Goal: Task Accomplishment & Management: Manage account settings

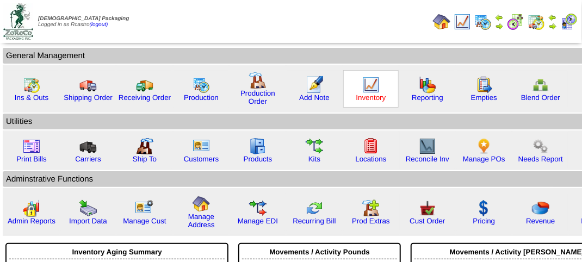
click at [370, 94] on link "Inventory" at bounding box center [372, 98] width 30 height 8
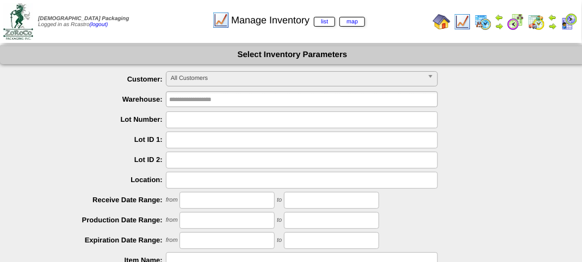
drag, startPoint x: 209, startPoint y: 122, endPoint x: 213, endPoint y: 116, distance: 7.0
click at [209, 122] on input "text" at bounding box center [302, 120] width 272 height 17
type input "*******"
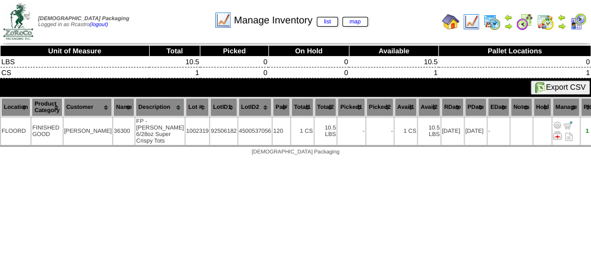
click at [578, 16] on img at bounding box center [577, 21] width 17 height 17
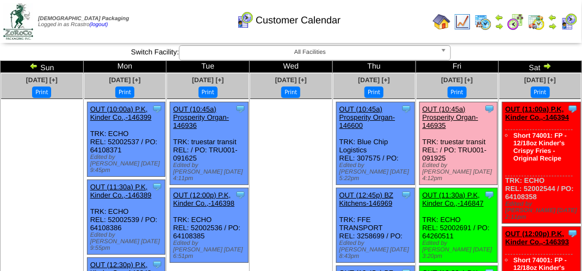
click at [568, 15] on img at bounding box center [569, 21] width 17 height 17
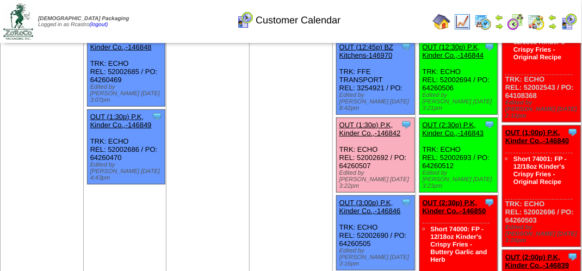
scroll to position [163, 0]
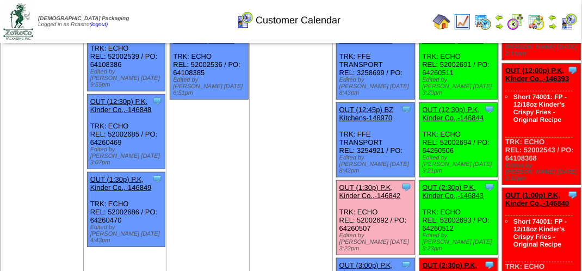
click at [569, 20] on img at bounding box center [569, 21] width 17 height 17
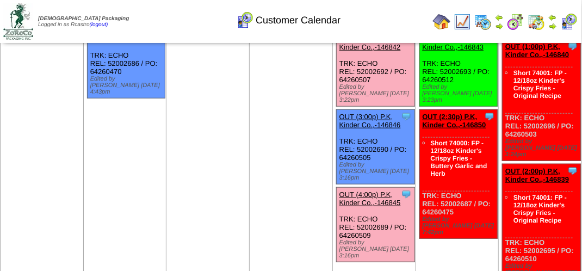
scroll to position [381, 0]
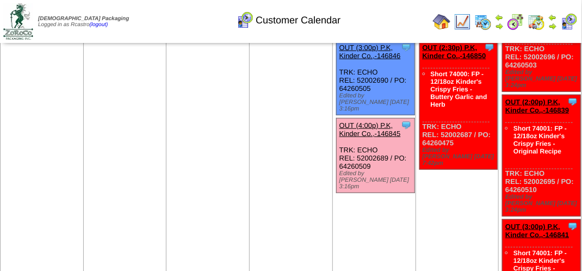
click at [373, 121] on link "OUT (4:00p) P.K, Kinder Co.,-146845" at bounding box center [371, 129] width 62 height 16
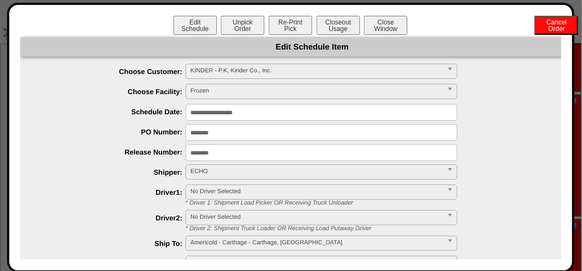
scroll to position [218, 0]
click at [336, 20] on button "Closeout Usage" at bounding box center [339, 25] width 44 height 19
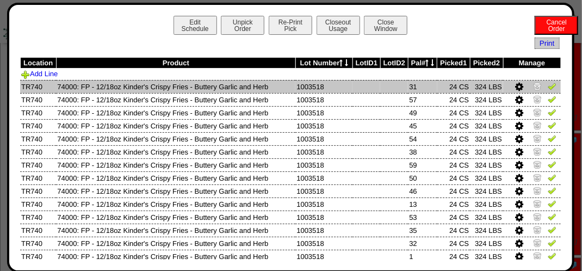
click at [548, 87] on img at bounding box center [552, 86] width 9 height 9
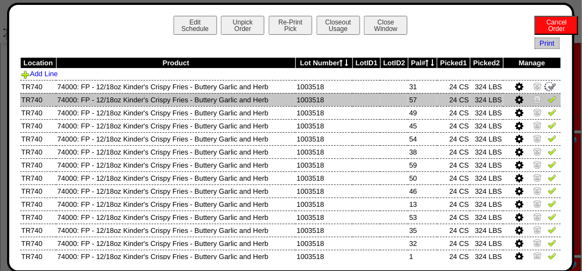
click at [548, 102] on img at bounding box center [552, 99] width 9 height 9
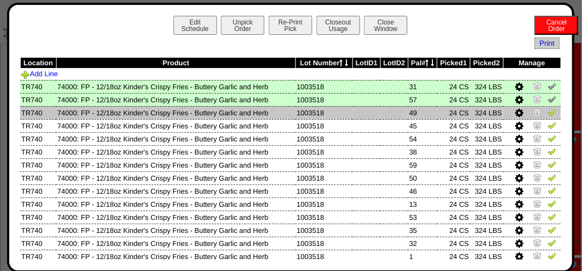
click at [548, 115] on img at bounding box center [552, 112] width 9 height 9
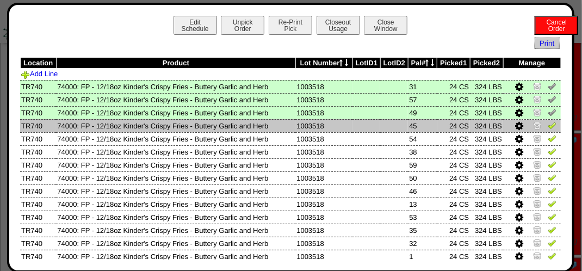
click at [548, 125] on img at bounding box center [552, 125] width 9 height 9
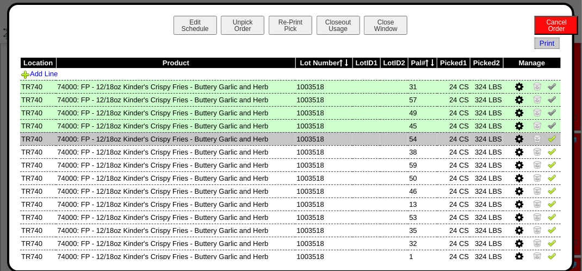
click at [548, 143] on link at bounding box center [552, 140] width 9 height 8
click at [546, 145] on td at bounding box center [532, 138] width 58 height 13
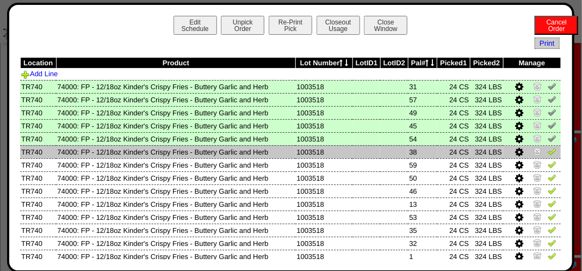
click at [548, 155] on img at bounding box center [552, 151] width 9 height 9
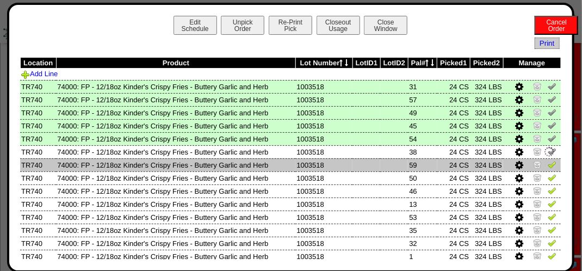
click at [548, 163] on img at bounding box center [552, 164] width 9 height 9
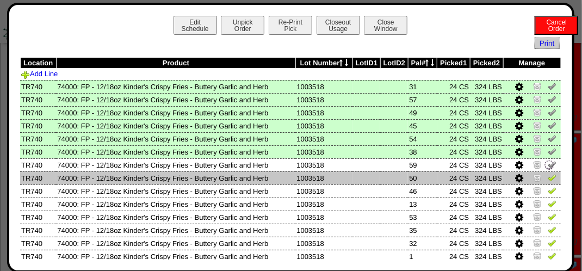
click at [548, 177] on img at bounding box center [552, 177] width 9 height 9
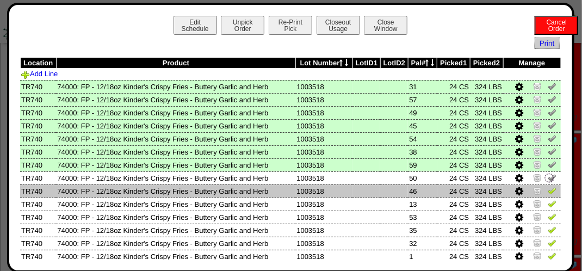
drag, startPoint x: 545, startPoint y: 186, endPoint x: 542, endPoint y: 193, distance: 7.8
click at [545, 188] on td at bounding box center [532, 191] width 58 height 13
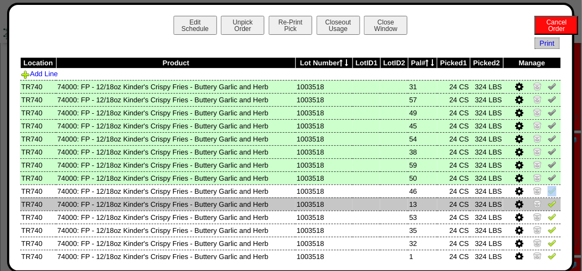
click at [548, 204] on img at bounding box center [552, 203] width 9 height 9
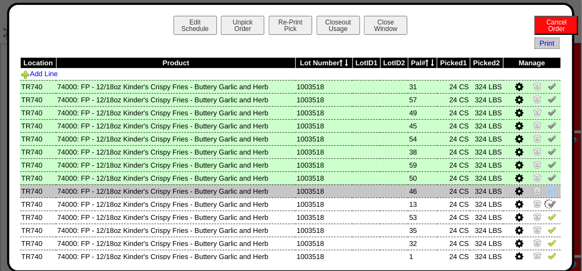
click at [548, 192] on img at bounding box center [552, 190] width 9 height 9
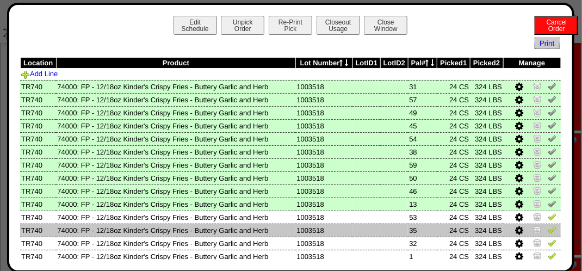
click at [548, 230] on img at bounding box center [552, 229] width 9 height 9
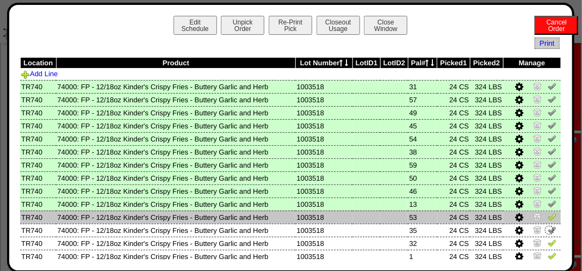
click at [548, 217] on img at bounding box center [552, 216] width 9 height 9
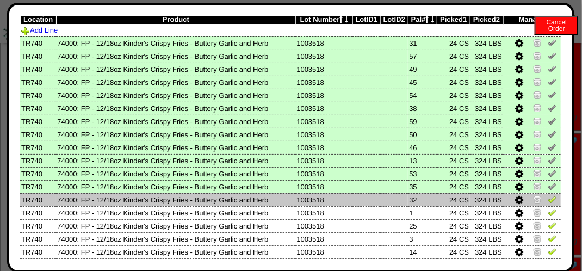
scroll to position [109, 0]
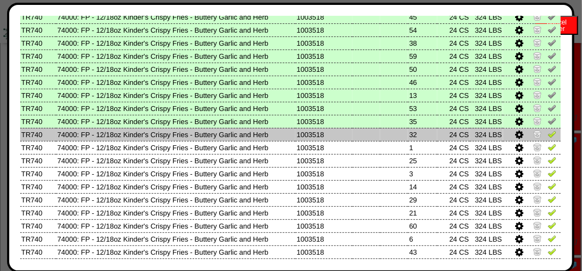
click at [548, 134] on img at bounding box center [552, 134] width 9 height 9
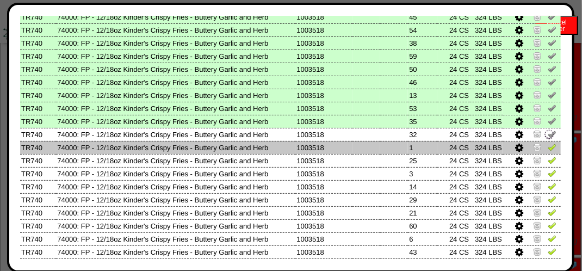
click at [548, 151] on img at bounding box center [552, 147] width 9 height 9
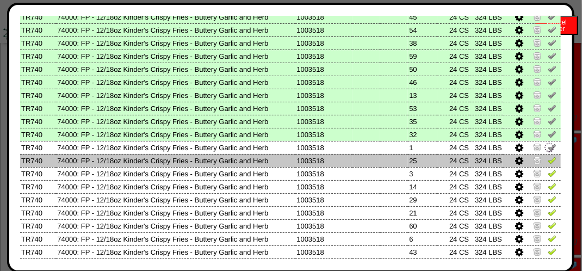
click at [548, 159] on img at bounding box center [552, 160] width 9 height 9
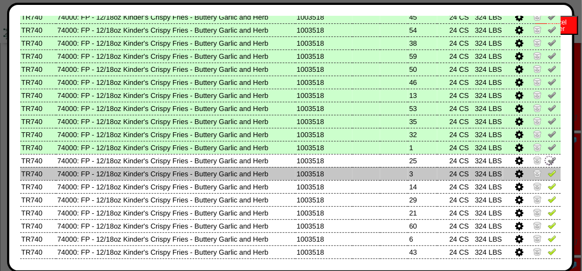
click at [551, 174] on td at bounding box center [532, 173] width 58 height 13
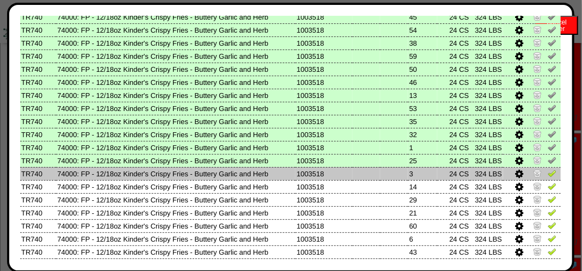
click at [548, 176] on img at bounding box center [552, 173] width 9 height 9
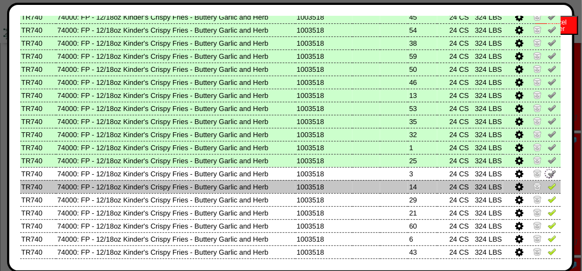
click at [548, 188] on img at bounding box center [552, 186] width 9 height 9
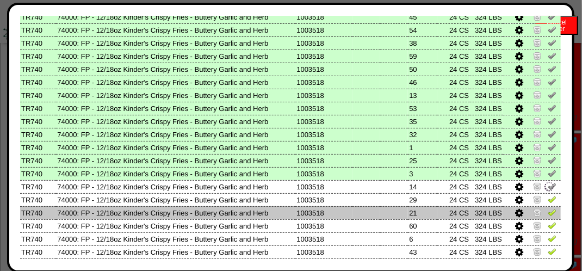
click at [548, 214] on img at bounding box center [552, 212] width 9 height 9
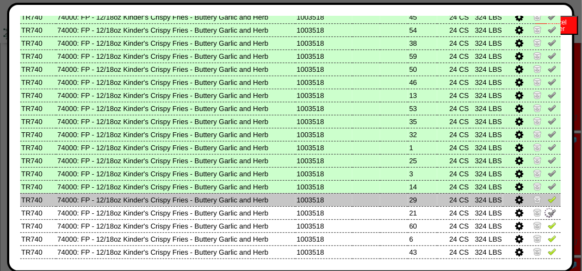
click at [548, 199] on img at bounding box center [552, 199] width 9 height 9
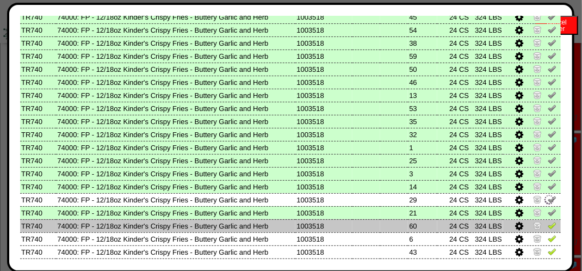
click at [548, 224] on img at bounding box center [552, 225] width 9 height 9
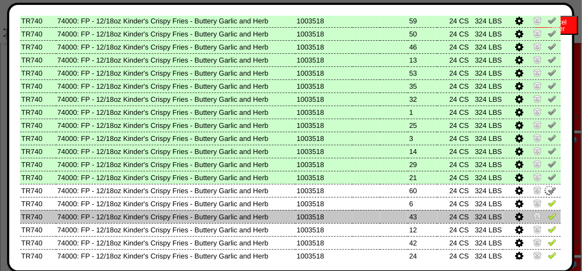
scroll to position [163, 0]
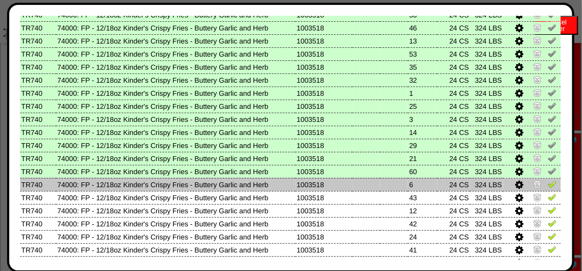
click at [548, 185] on img at bounding box center [552, 184] width 9 height 9
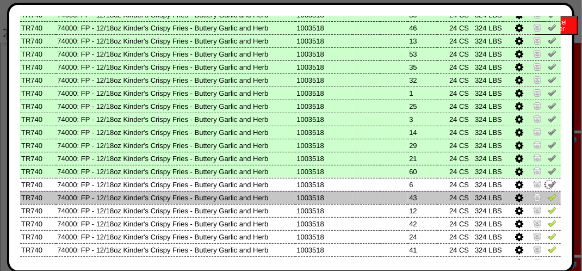
click at [548, 200] on img at bounding box center [552, 197] width 9 height 9
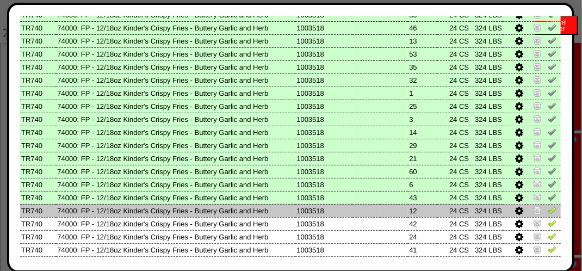
click at [548, 211] on img at bounding box center [552, 210] width 9 height 9
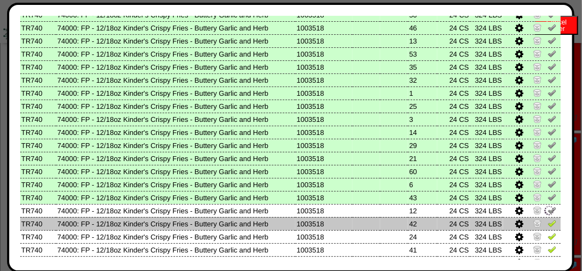
click at [548, 226] on img at bounding box center [552, 223] width 9 height 9
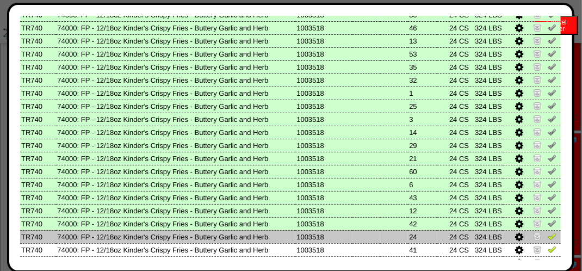
click at [548, 238] on img at bounding box center [552, 236] width 9 height 9
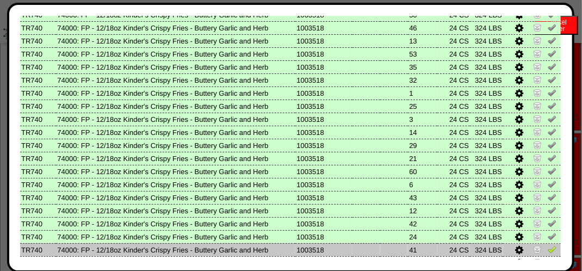
click at [548, 244] on td at bounding box center [532, 249] width 58 height 13
click at [548, 247] on img at bounding box center [552, 249] width 9 height 9
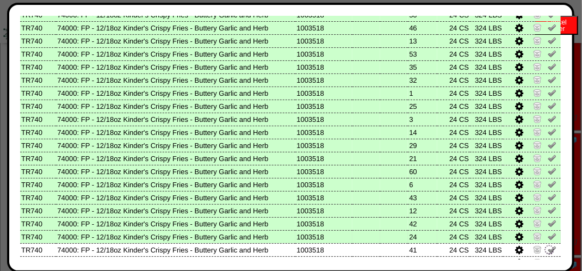
scroll to position [327, 0]
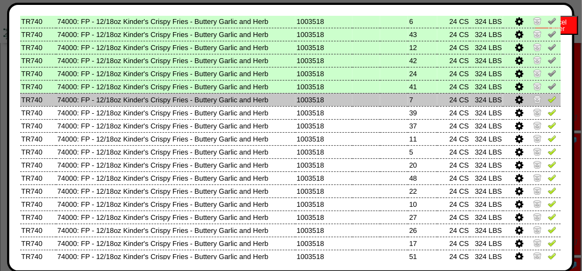
click at [548, 96] on img at bounding box center [552, 99] width 9 height 9
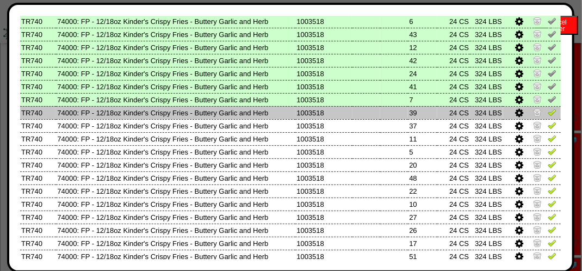
click at [548, 114] on img at bounding box center [552, 112] width 9 height 9
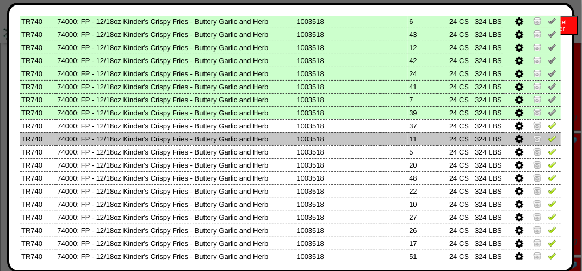
click at [548, 140] on img at bounding box center [552, 138] width 9 height 9
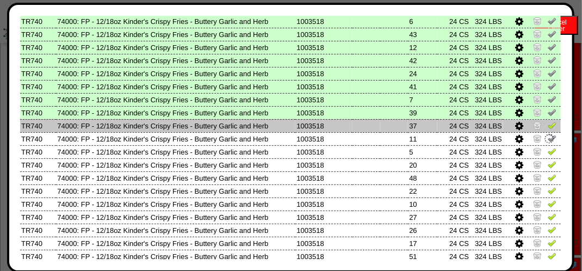
click at [548, 125] on img at bounding box center [552, 125] width 9 height 9
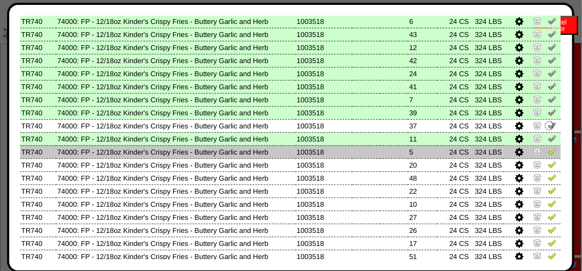
click at [548, 155] on img at bounding box center [552, 151] width 9 height 9
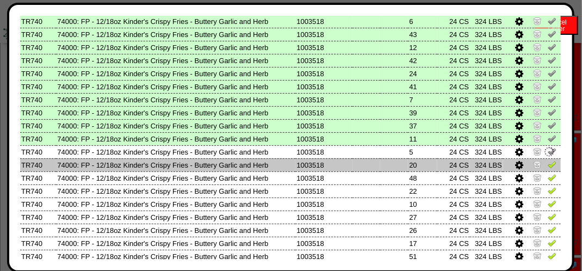
click at [548, 164] on img at bounding box center [552, 164] width 9 height 9
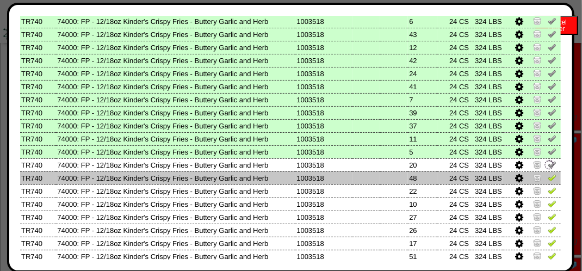
click at [548, 180] on img at bounding box center [552, 177] width 9 height 9
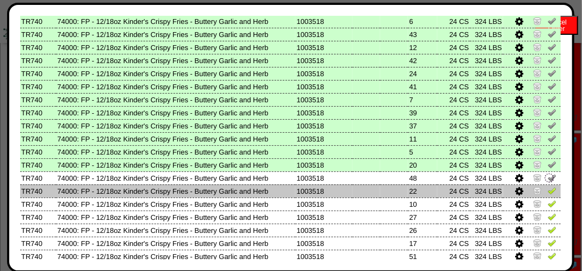
drag, startPoint x: 542, startPoint y: 191, endPoint x: 540, endPoint y: 197, distance: 6.4
click at [548, 192] on img at bounding box center [552, 190] width 9 height 9
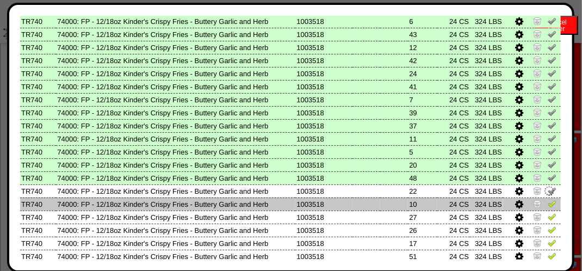
click at [548, 204] on img at bounding box center [552, 203] width 9 height 9
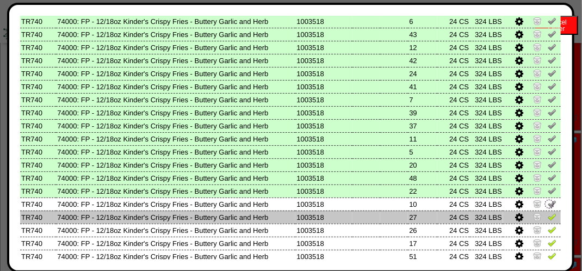
click at [548, 216] on img at bounding box center [552, 216] width 9 height 9
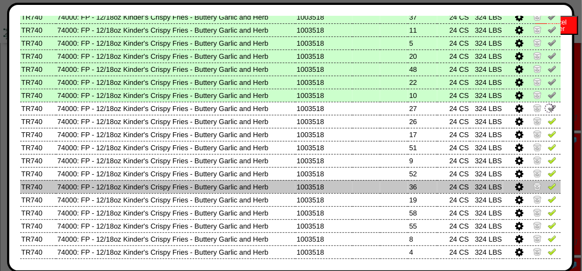
click at [539, 182] on td at bounding box center [532, 186] width 58 height 13
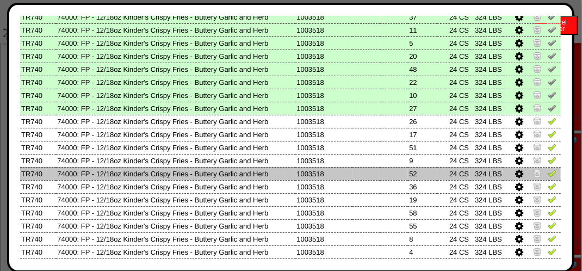
click at [548, 175] on img at bounding box center [552, 173] width 9 height 9
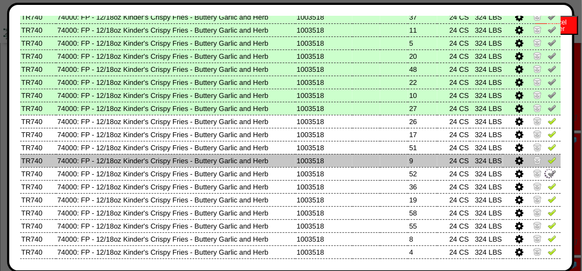
click at [548, 165] on link at bounding box center [552, 162] width 9 height 8
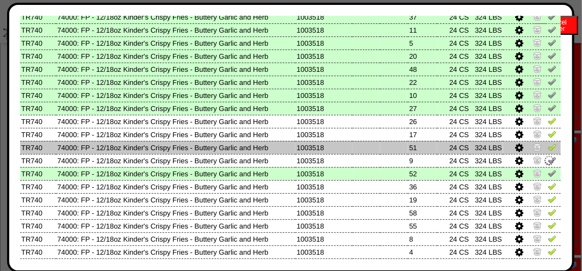
click at [548, 145] on img at bounding box center [552, 147] width 9 height 9
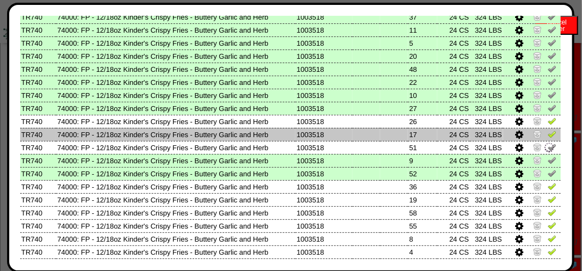
click at [548, 136] on img at bounding box center [552, 134] width 9 height 9
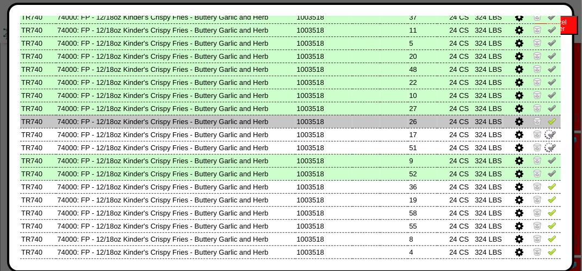
click at [548, 118] on img at bounding box center [552, 120] width 9 height 9
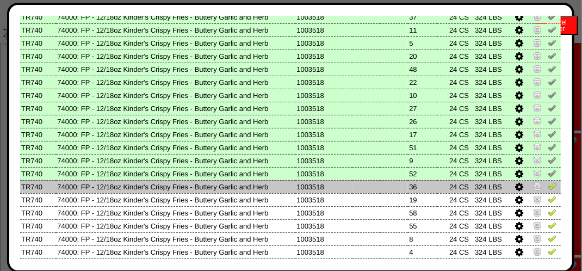
click at [548, 188] on img at bounding box center [552, 186] width 9 height 9
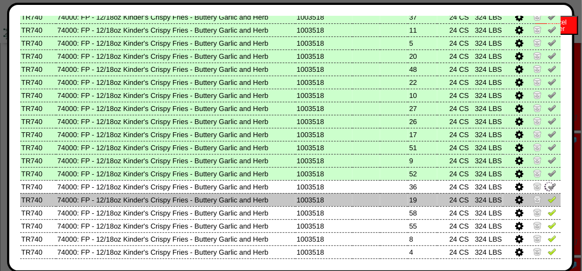
click at [549, 200] on img at bounding box center [552, 199] width 9 height 9
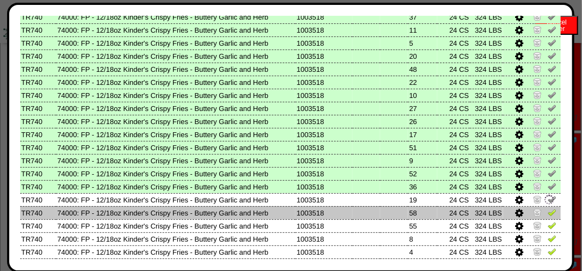
click at [542, 219] on td at bounding box center [532, 212] width 58 height 13
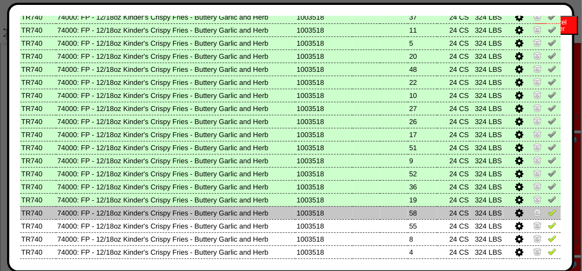
click at [548, 216] on img at bounding box center [552, 212] width 9 height 9
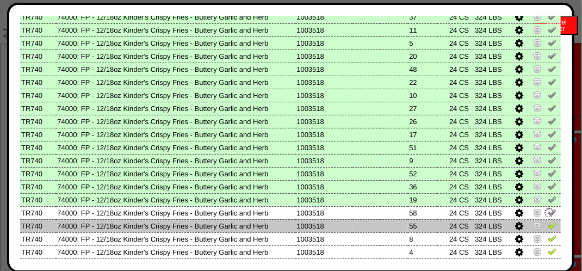
click at [548, 229] on img at bounding box center [552, 225] width 9 height 9
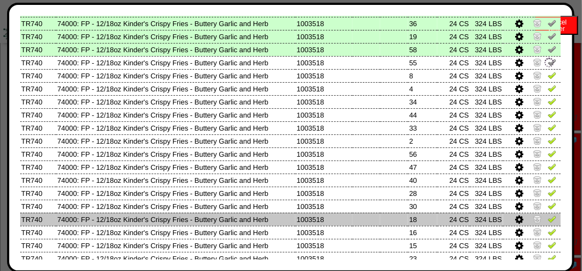
click at [549, 217] on img at bounding box center [552, 218] width 9 height 9
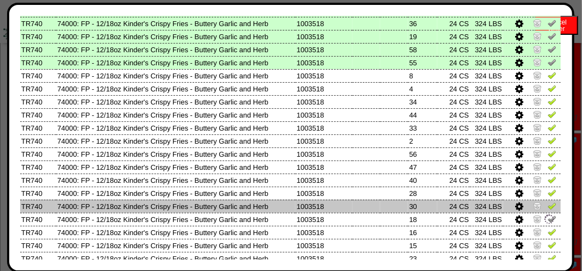
click at [548, 204] on img at bounding box center [552, 205] width 9 height 9
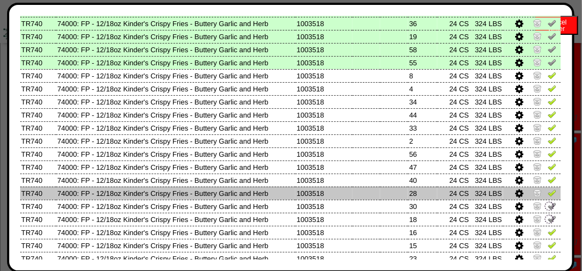
click at [548, 192] on img at bounding box center [552, 192] width 9 height 9
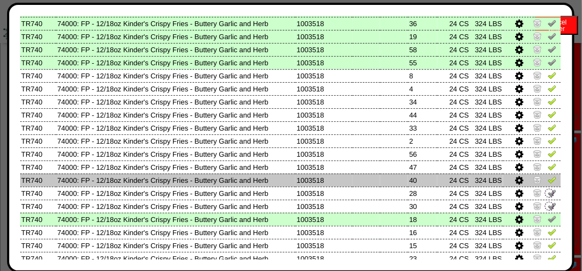
click at [548, 179] on img at bounding box center [552, 179] width 9 height 9
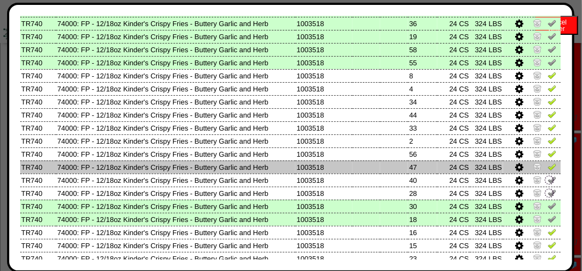
click at [548, 162] on img at bounding box center [552, 166] width 9 height 9
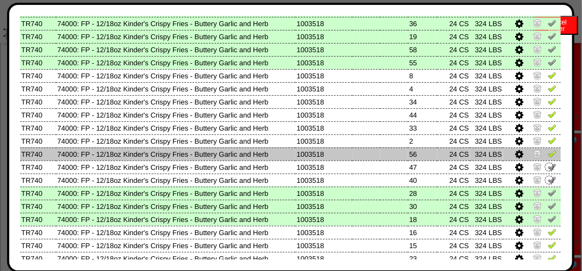
click at [548, 152] on img at bounding box center [552, 153] width 9 height 9
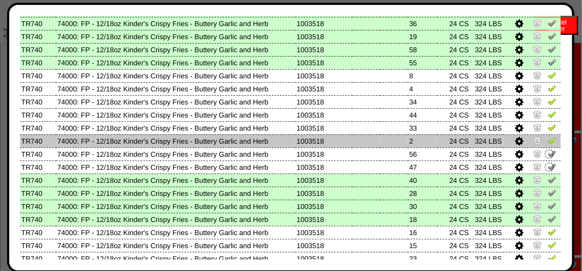
click at [548, 146] on link at bounding box center [552, 142] width 9 height 8
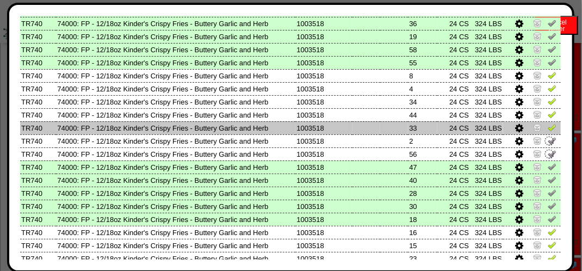
click at [548, 123] on img at bounding box center [552, 127] width 9 height 9
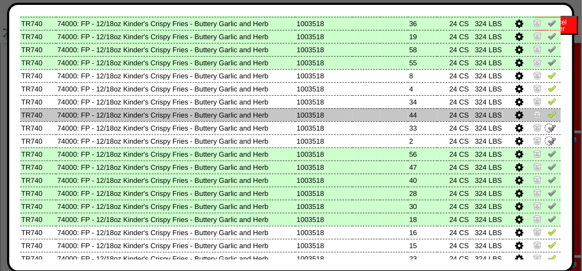
click at [548, 115] on img at bounding box center [552, 114] width 9 height 9
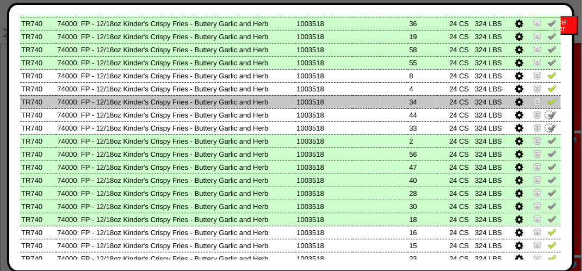
click at [548, 99] on img at bounding box center [552, 101] width 9 height 9
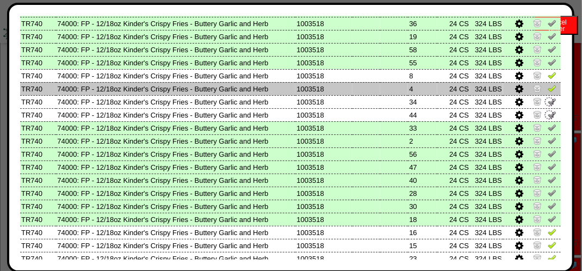
drag, startPoint x: 542, startPoint y: 86, endPoint x: 542, endPoint y: 80, distance: 6.0
click at [548, 86] on img at bounding box center [552, 88] width 9 height 9
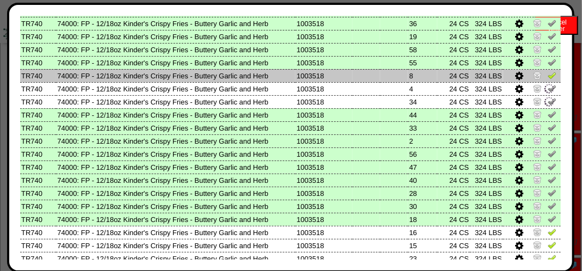
click at [548, 77] on img at bounding box center [552, 75] width 9 height 9
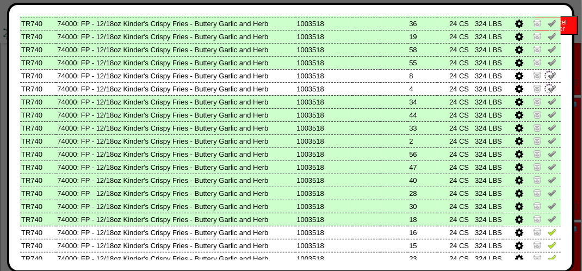
scroll to position [272, 0]
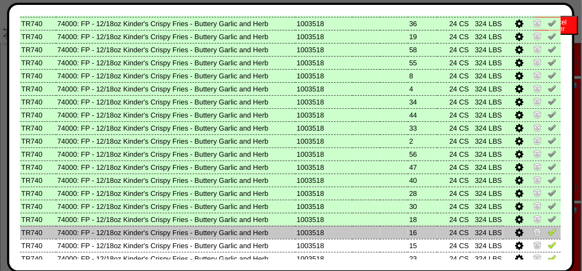
click at [548, 232] on img at bounding box center [552, 232] width 9 height 9
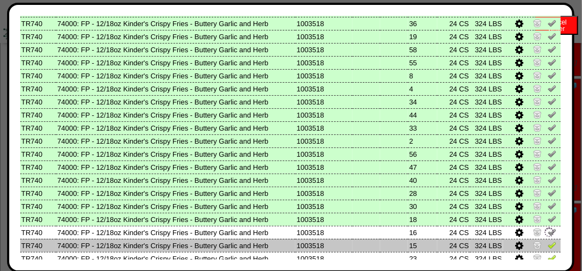
click at [548, 247] on img at bounding box center [552, 245] width 9 height 9
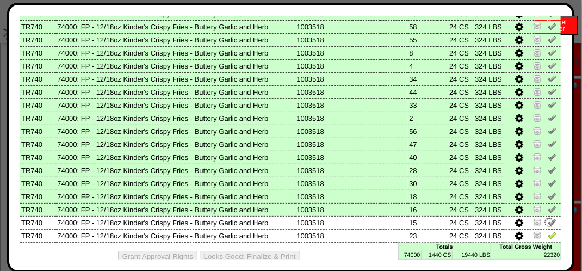
scroll to position [634, 0]
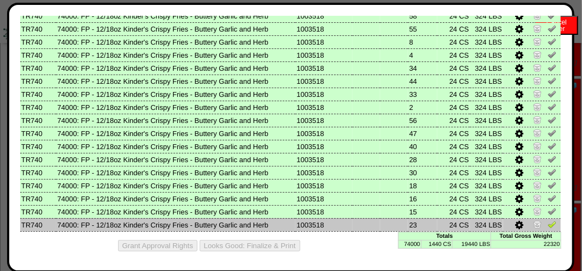
click at [548, 226] on img at bounding box center [552, 224] width 9 height 9
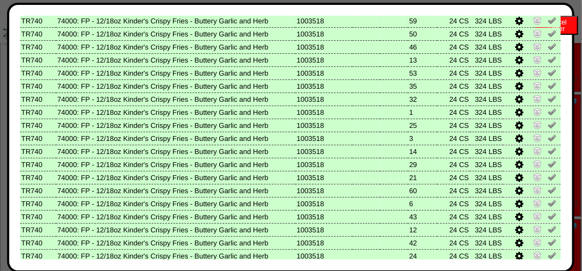
scroll to position [0, 0]
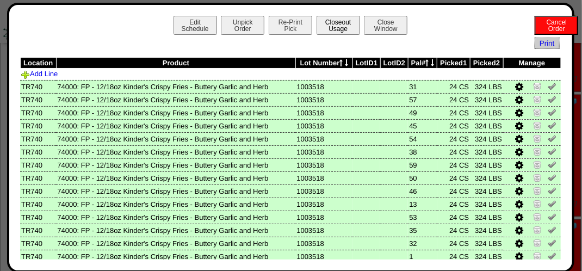
click at [328, 21] on button "Closeout Usage" at bounding box center [339, 25] width 44 height 19
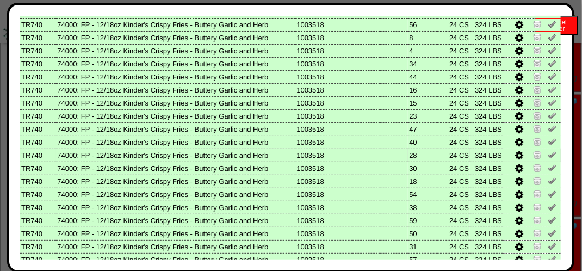
scroll to position [634, 0]
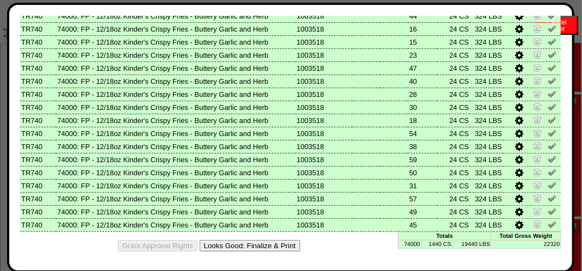
click at [280, 248] on button "Looks Good: Finalize & Print" at bounding box center [250, 245] width 101 height 11
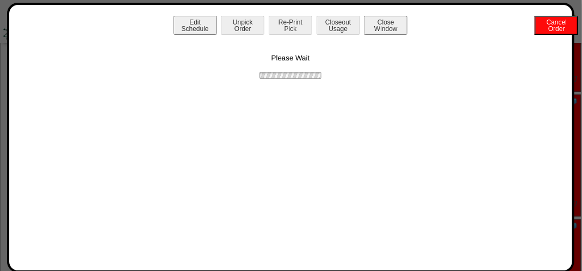
scroll to position [0, 0]
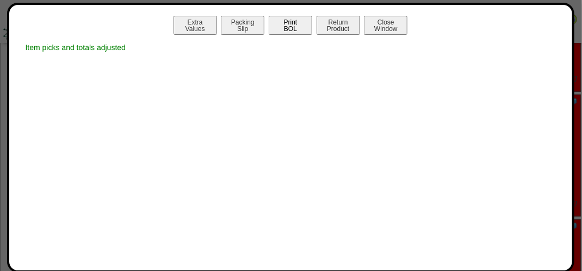
click at [286, 28] on button "Print BOL" at bounding box center [291, 25] width 44 height 19
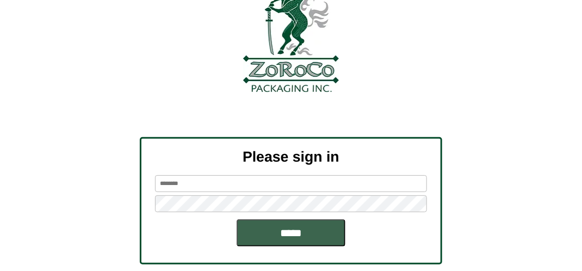
scroll to position [123, 0]
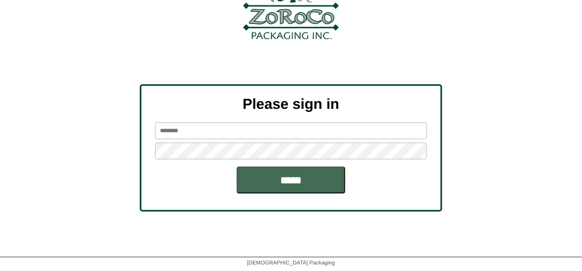
type input "*******"
click at [270, 173] on input "*****" at bounding box center [291, 180] width 109 height 27
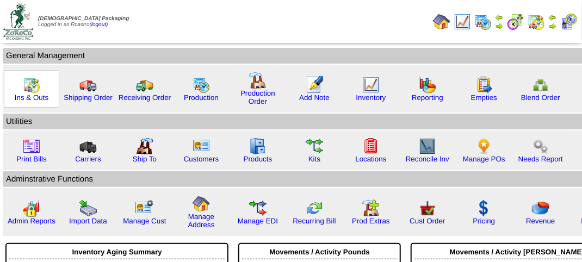
click at [29, 87] on img at bounding box center [31, 84] width 17 height 17
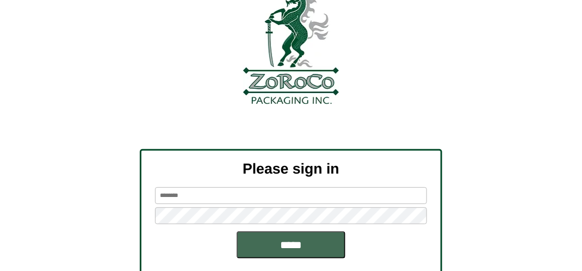
scroll to position [109, 0]
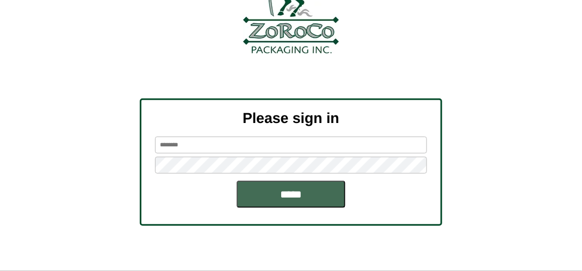
type input "*******"
click at [273, 193] on input "*****" at bounding box center [291, 194] width 109 height 27
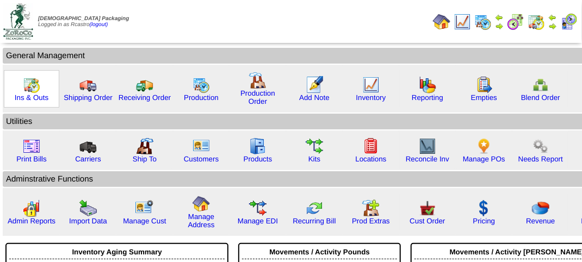
click at [32, 86] on img at bounding box center [31, 84] width 17 height 17
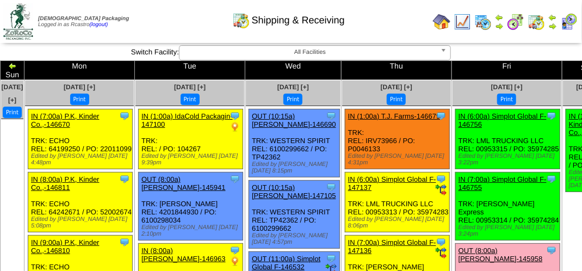
click at [567, 22] on img at bounding box center [569, 21] width 17 height 17
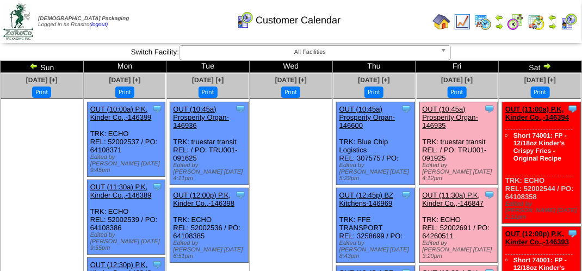
click at [365, 24] on div "Customer Calendar" at bounding box center [288, 17] width 333 height 30
click at [366, 25] on div "Customer Calendar" at bounding box center [288, 17] width 333 height 30
click at [403, 15] on div "Customer Calendar" at bounding box center [288, 17] width 333 height 30
click at [489, 84] on div "[DATE] [+]" at bounding box center [458, 79] width 82 height 13
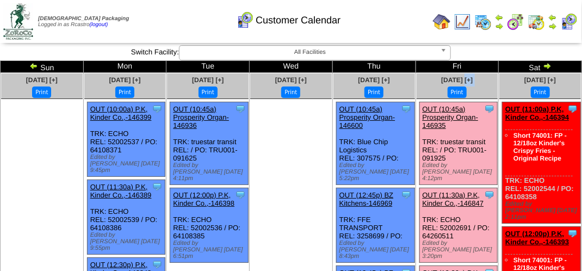
click at [489, 84] on div "[DATE] [+]" at bounding box center [458, 79] width 82 height 13
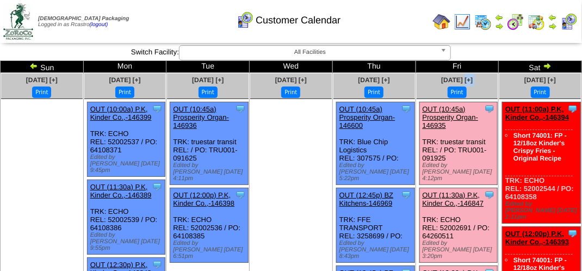
click at [489, 84] on div "[DATE] [+]" at bounding box center [458, 79] width 82 height 13
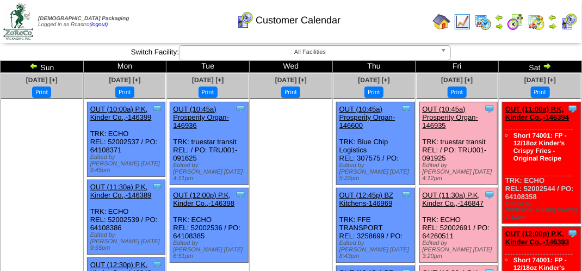
click at [416, 26] on div "Customer Calendar" at bounding box center [288, 17] width 333 height 30
click at [413, 27] on div "Customer Calendar" at bounding box center [288, 17] width 333 height 30
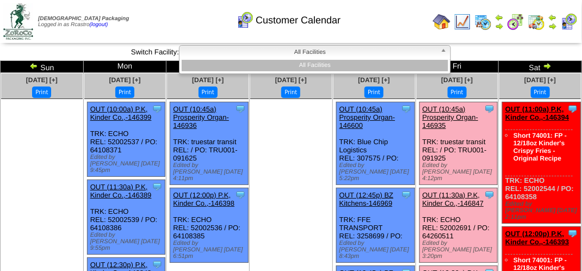
click at [444, 48] on b at bounding box center [446, 53] width 10 height 14
click at [429, 49] on span "All Facilities" at bounding box center [310, 52] width 253 height 13
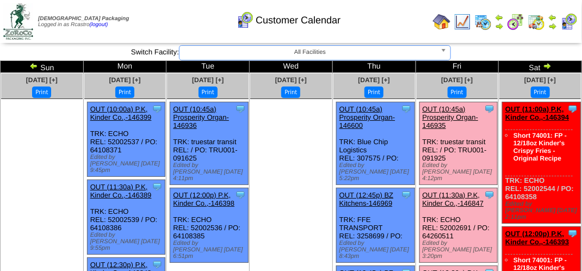
click at [429, 49] on span "All Facilities" at bounding box center [310, 52] width 253 height 13
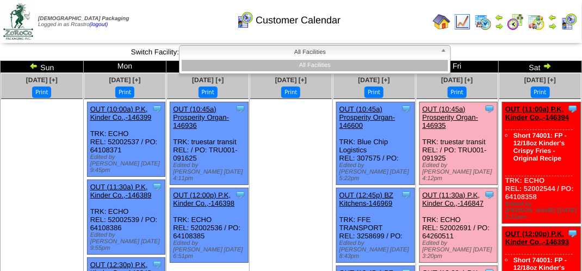
click at [426, 50] on span "All Facilities" at bounding box center [310, 52] width 253 height 13
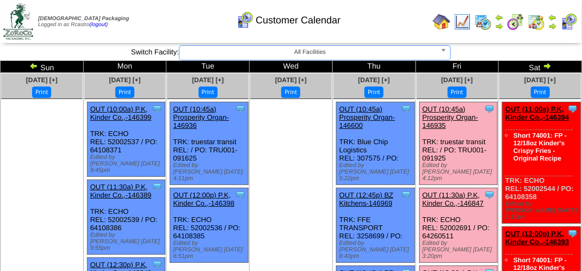
click at [400, 26] on div "Customer Calendar" at bounding box center [288, 17] width 333 height 30
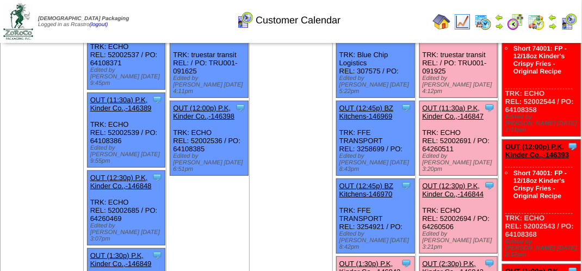
scroll to position [109, 0]
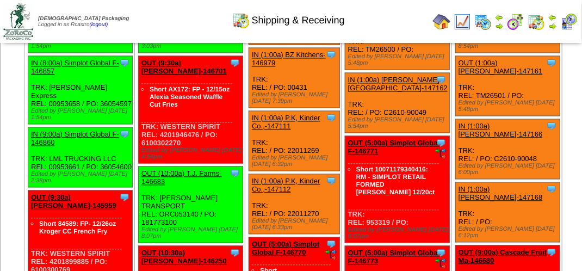
scroll to position [2177, 0]
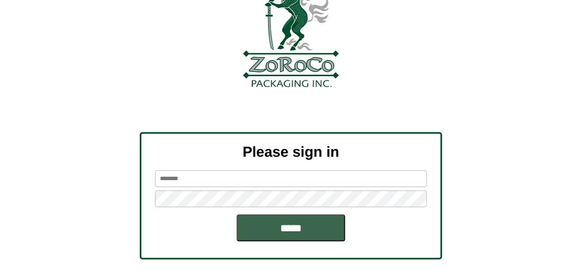
scroll to position [123, 0]
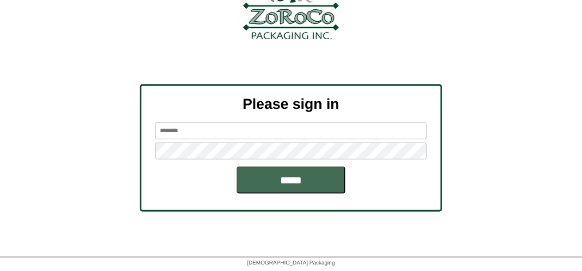
type input "*******"
click at [288, 180] on input "*****" at bounding box center [291, 180] width 109 height 27
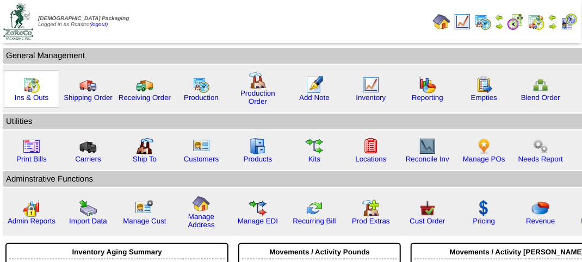
click at [36, 88] on img at bounding box center [31, 84] width 17 height 17
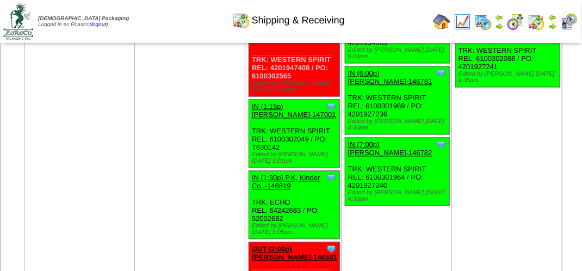
scroll to position [3701, 0]
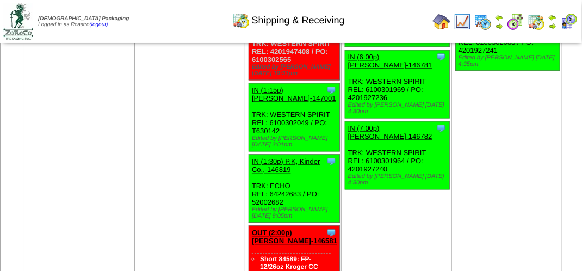
click at [568, 21] on img at bounding box center [569, 21] width 17 height 17
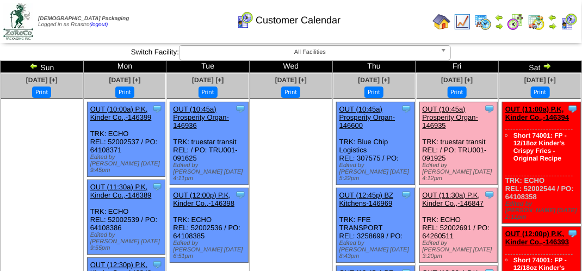
click at [183, 14] on div "Customer Calendar" at bounding box center [288, 17] width 333 height 30
